Goal: Browse casually: Explore the website without a specific task or goal

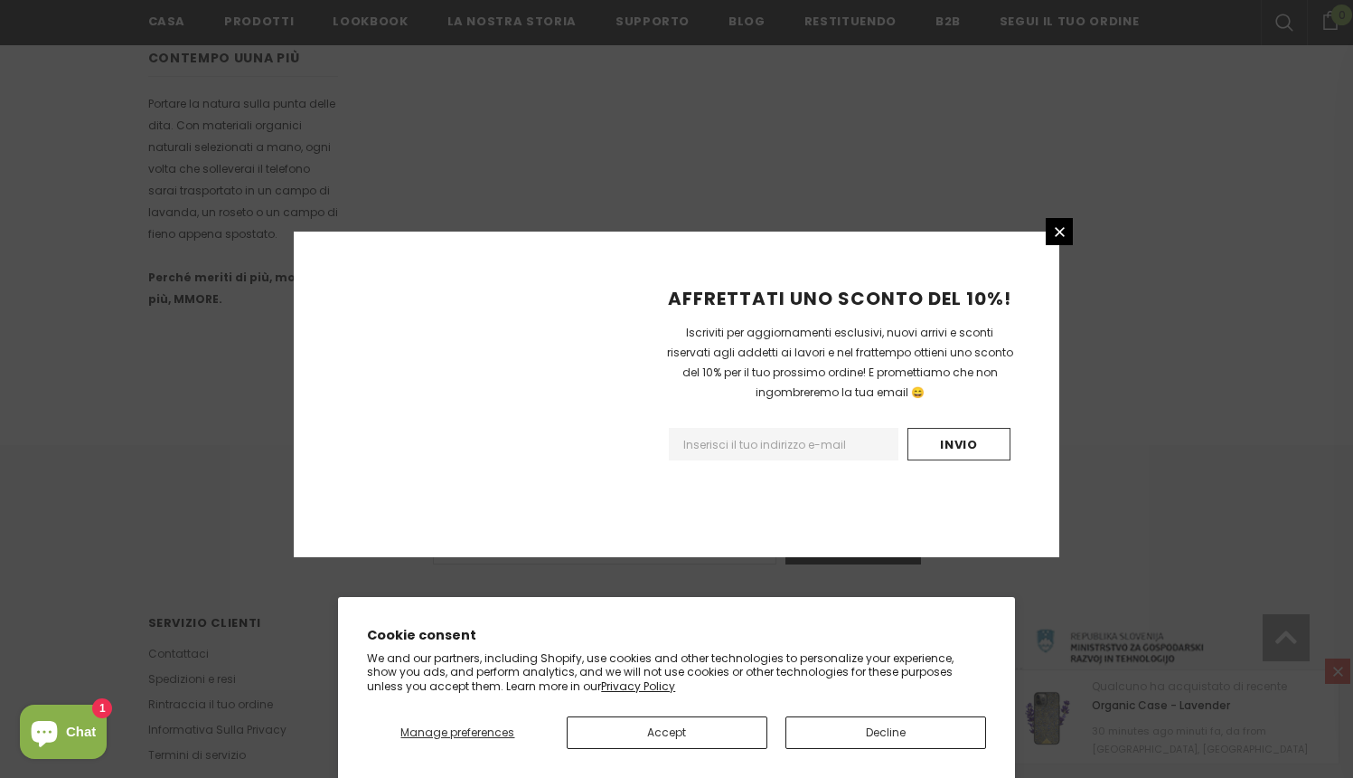
scroll to position [1076, 0]
